Goal: Information Seeking & Learning: Learn about a topic

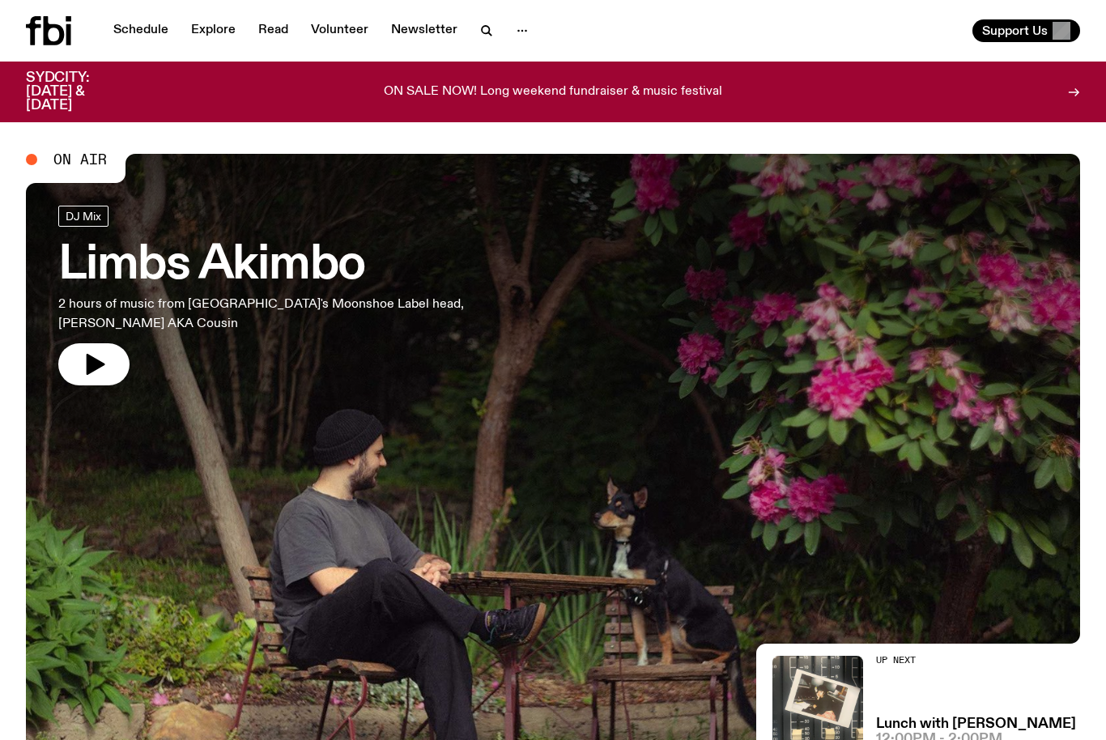
click at [147, 36] on link "Schedule" at bounding box center [141, 30] width 74 height 23
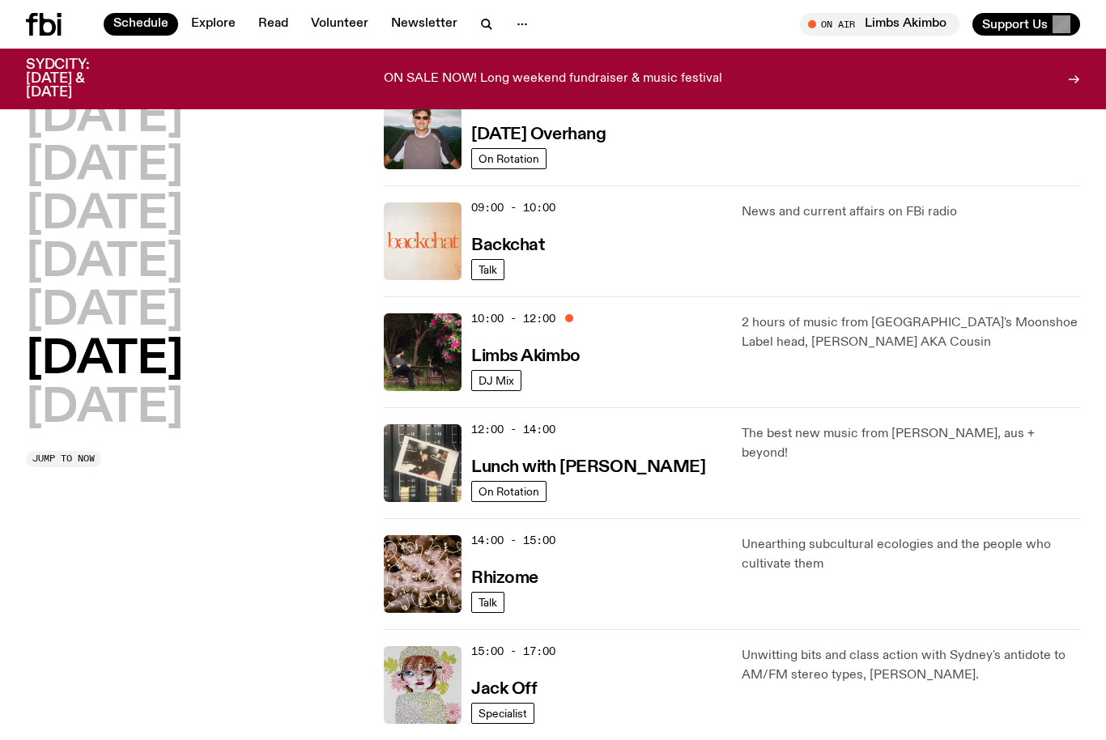
scroll to position [287, 0]
click at [808, 327] on p "2 hours of music from [GEOGRAPHIC_DATA]'s Moonshoe Label head, [PERSON_NAME] AK…" at bounding box center [911, 333] width 338 height 39
click at [497, 323] on span "10:00 - 12:00" at bounding box center [513, 319] width 84 height 15
click at [414, 338] on img at bounding box center [423, 352] width 78 height 78
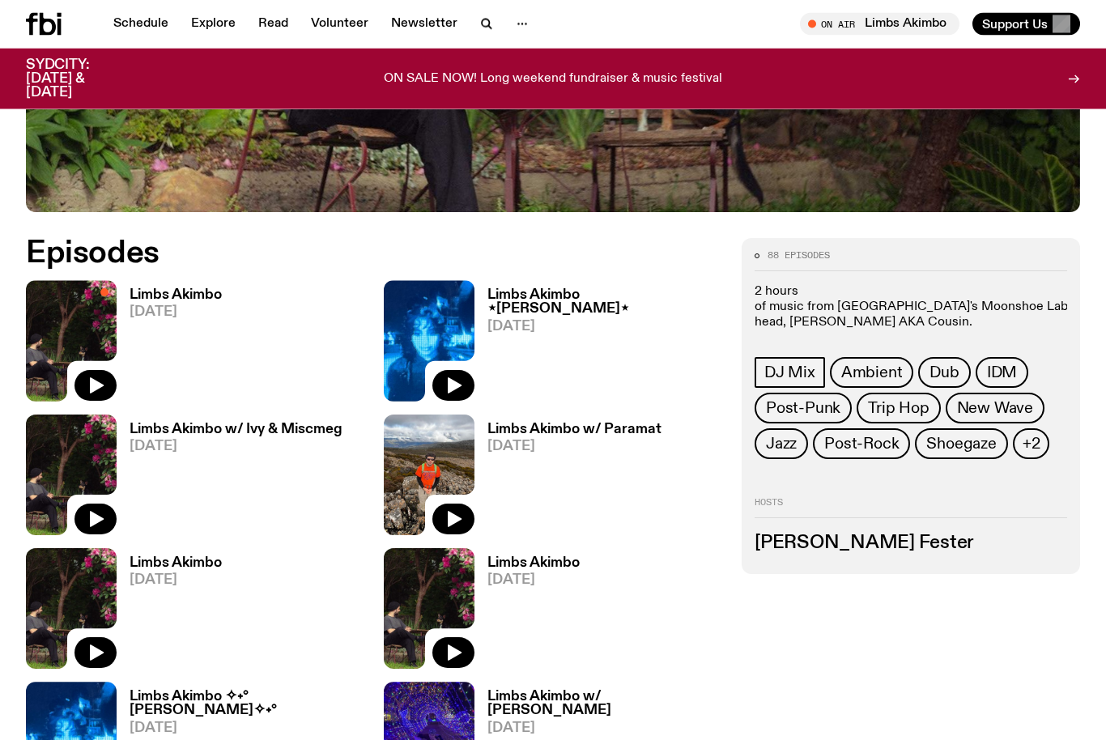
scroll to position [610, 0]
click at [159, 305] on span "[DATE]" at bounding box center [176, 312] width 92 height 14
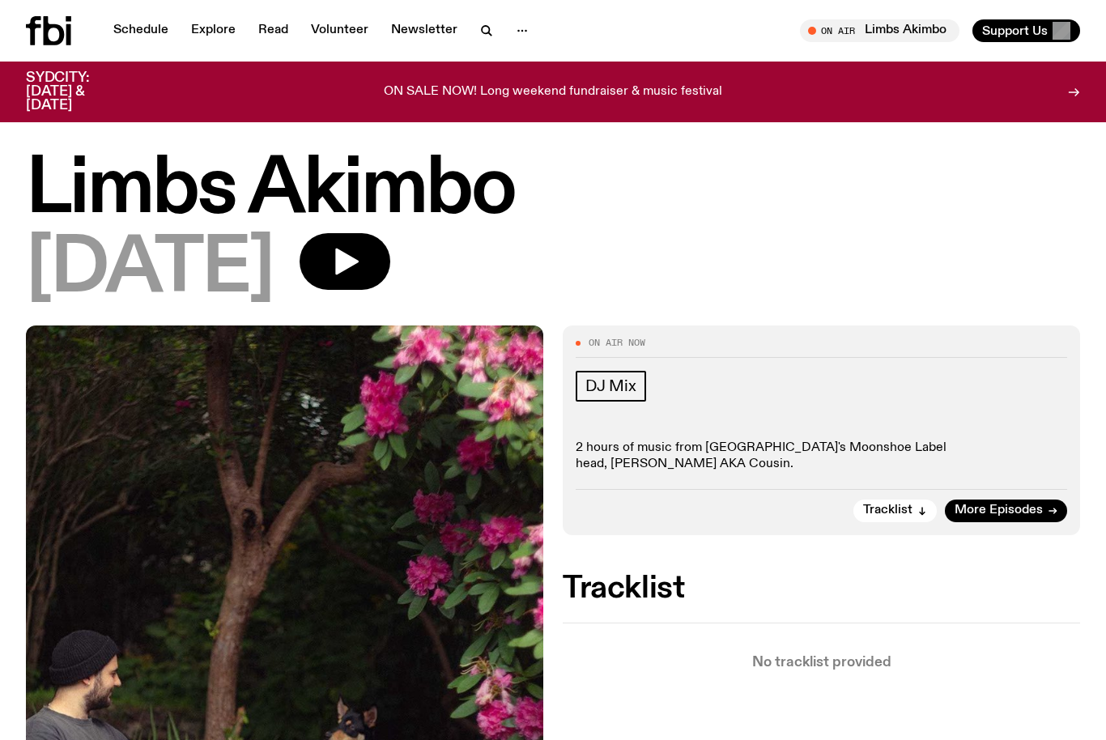
click at [895, 504] on span "Tracklist" at bounding box center [887, 510] width 49 height 12
